Goal: Navigation & Orientation: Find specific page/section

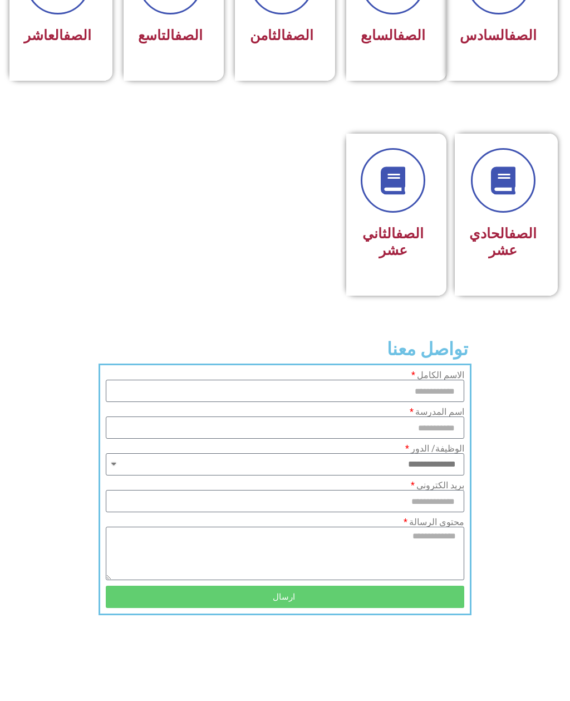
scroll to position [633, 0]
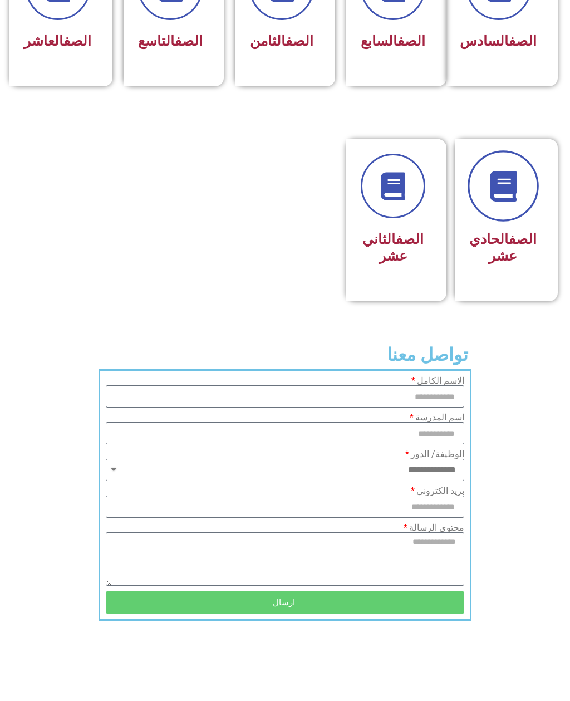
click at [517, 222] on link at bounding box center [503, 185] width 71 height 71
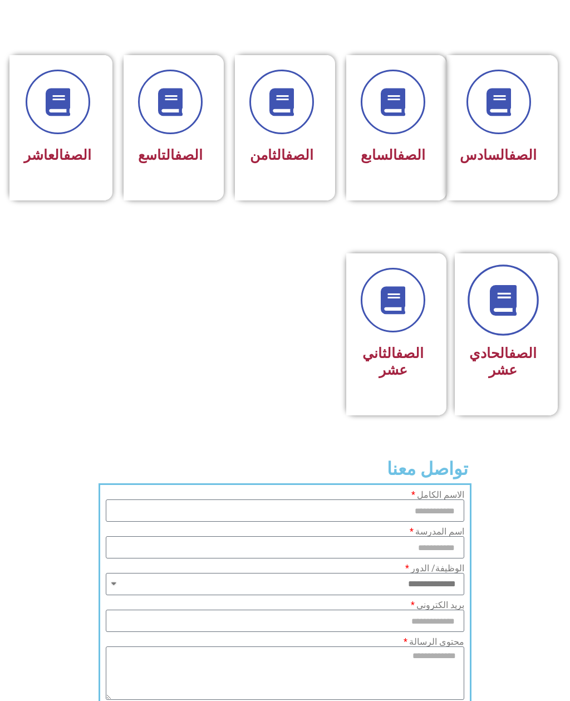
scroll to position [485, 0]
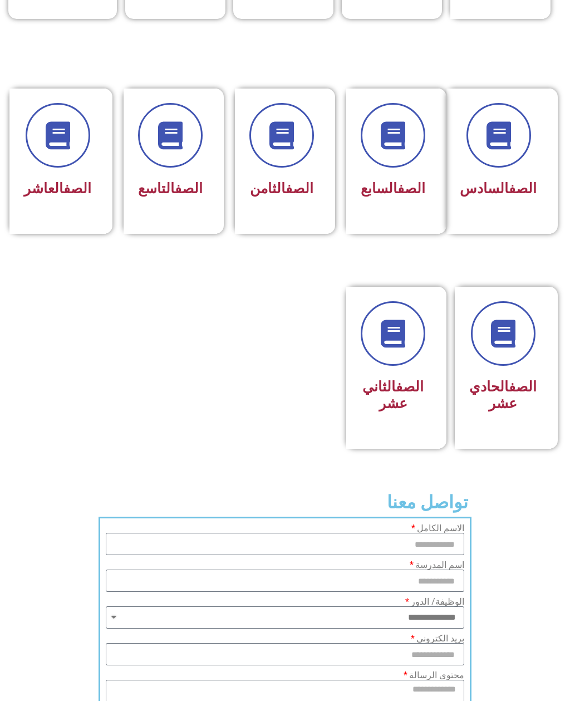
click at [65, 203] on div "الصف العاشر" at bounding box center [57, 189] width 67 height 27
click at [500, 369] on link at bounding box center [503, 333] width 71 height 71
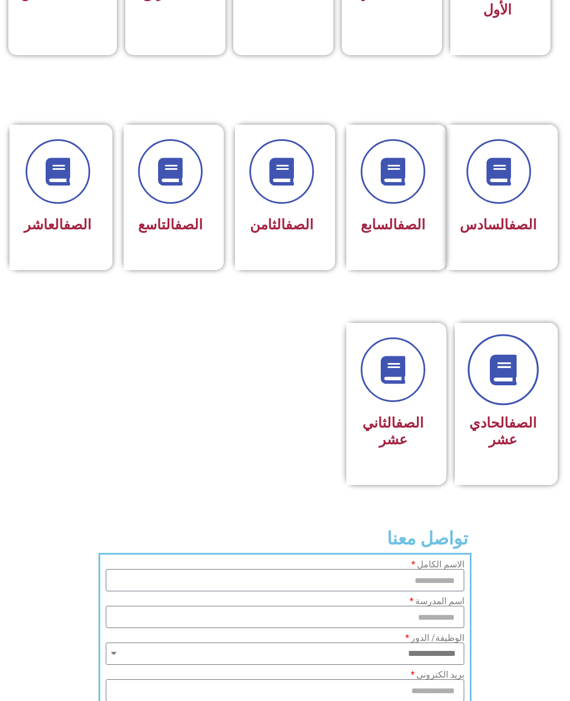
scroll to position [484, 0]
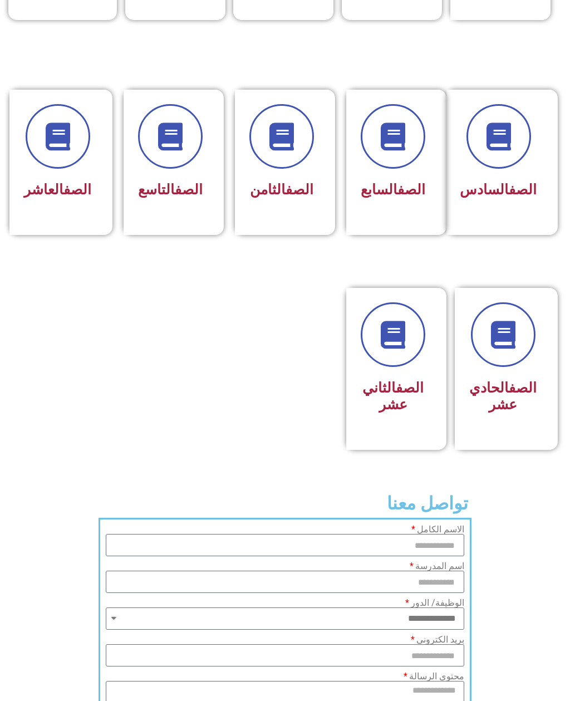
click at [515, 413] on h3 "الصف الحادي عشر" at bounding box center [502, 396] width 67 height 33
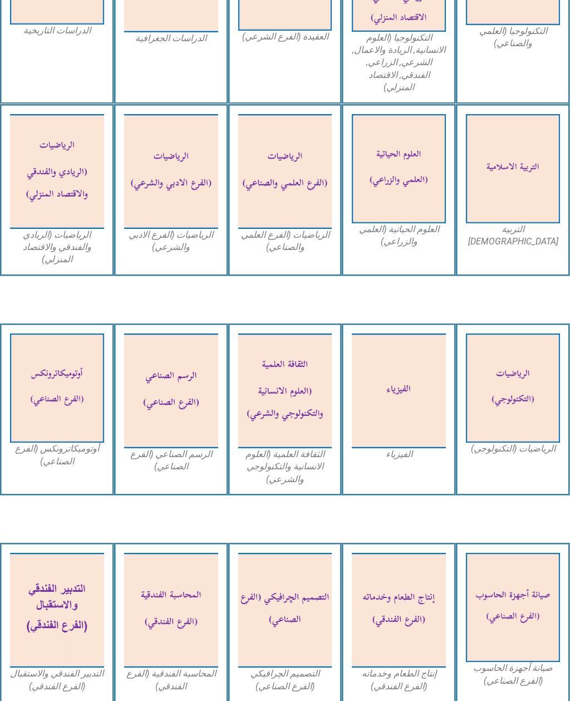
scroll to position [818, 0]
click at [290, 343] on img at bounding box center [285, 391] width 94 height 115
